Goal: Task Accomplishment & Management: Manage account settings

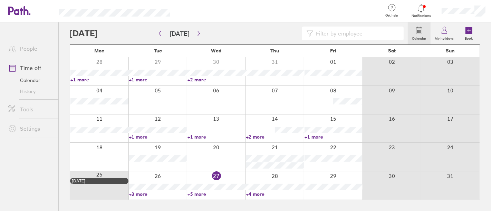
click at [256, 193] on link "+4 more" at bounding box center [275, 194] width 58 height 6
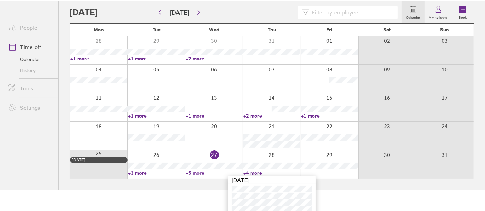
scroll to position [32, 0]
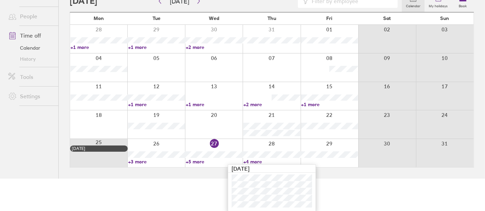
click at [199, 161] on link "+5 more" at bounding box center [214, 162] width 57 height 6
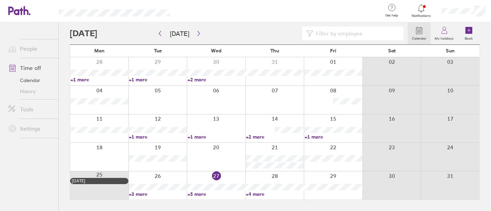
click at [201, 194] on link "+5 more" at bounding box center [216, 194] width 58 height 6
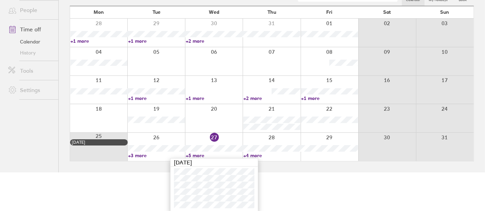
scroll to position [39, 0]
click at [250, 156] on link "+4 more" at bounding box center [271, 155] width 57 height 6
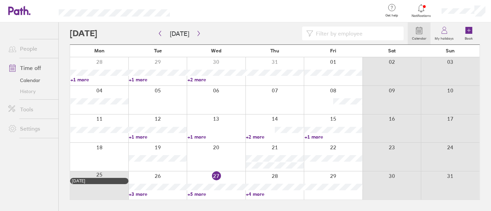
click at [260, 195] on link "+4 more" at bounding box center [275, 194] width 58 height 6
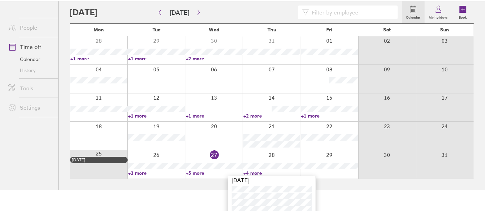
scroll to position [32, 0]
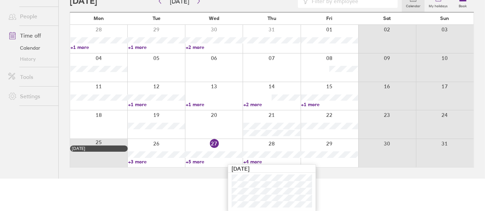
click at [257, 162] on link "+4 more" at bounding box center [271, 162] width 57 height 6
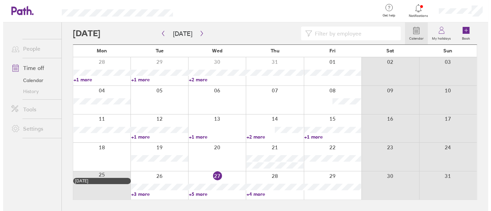
scroll to position [0, 0]
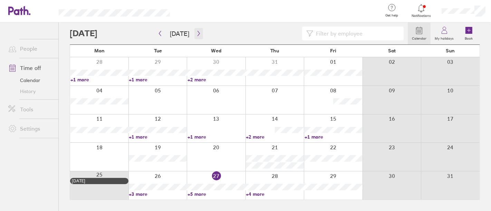
click at [198, 36] on icon "button" at bounding box center [198, 34] width 5 height 6
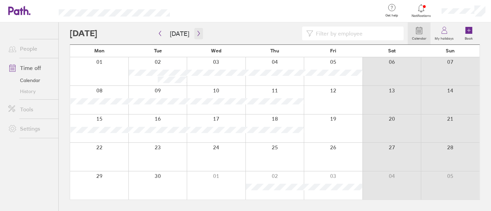
click at [200, 36] on button "button" at bounding box center [198, 33] width 9 height 11
click at [196, 32] on icon "button" at bounding box center [198, 34] width 5 height 6
click at [199, 32] on button "button" at bounding box center [198, 33] width 9 height 11
